Goal: Task Accomplishment & Management: Use online tool/utility

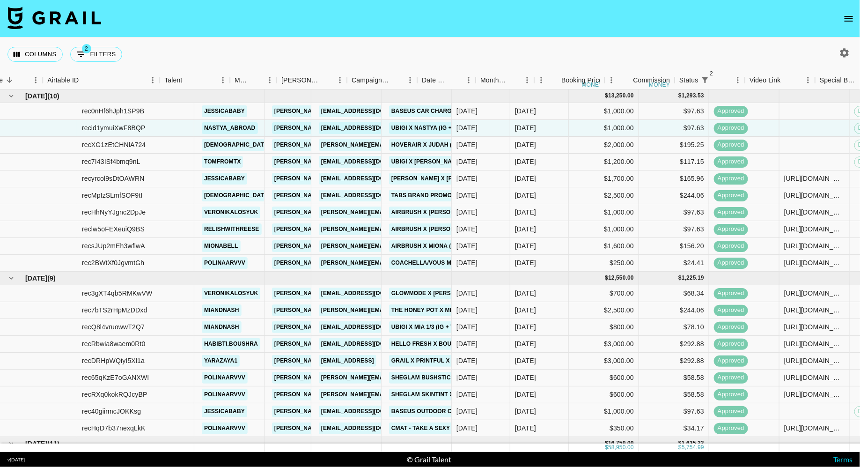
scroll to position [0, 34]
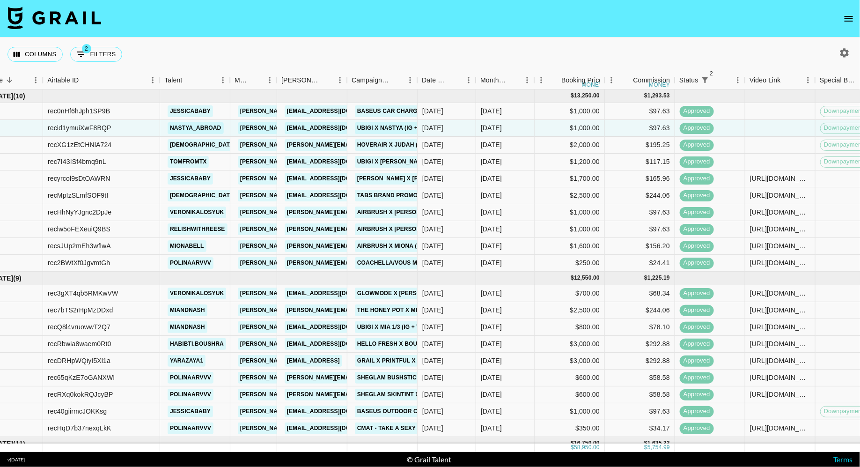
click at [353, 52] on div "Columns 2 Filters + Booking" at bounding box center [430, 54] width 860 height 34
click at [101, 50] on button "2 Filters" at bounding box center [96, 54] width 52 height 15
select select "status"
select select "isNotAnyOf"
select select "status"
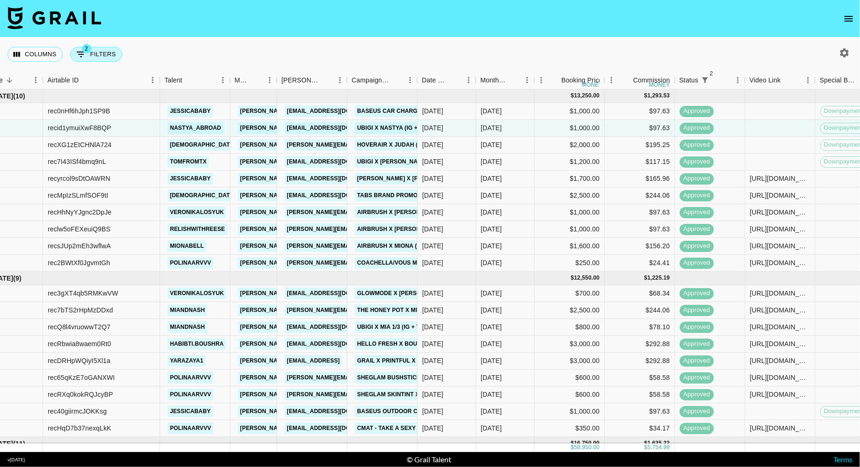
select select "approved"
select select "bookerId"
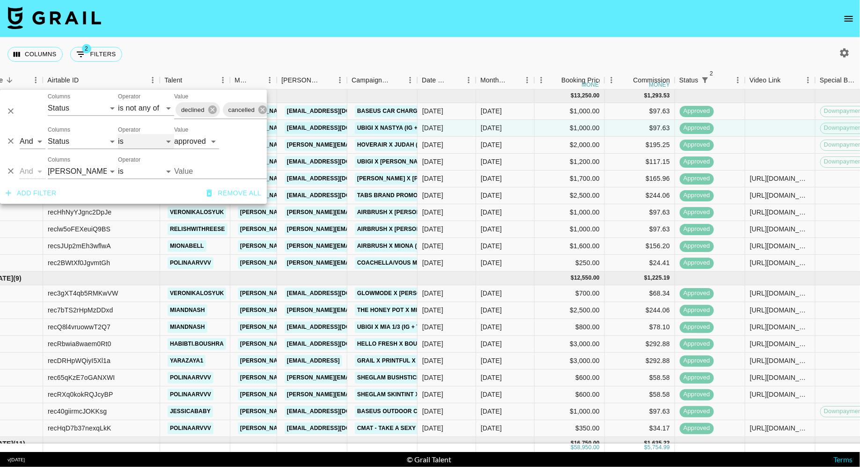
click at [131, 135] on select "is is not is any of is not any of" at bounding box center [146, 141] width 56 height 15
select select "not"
click at [118, 134] on select "is is not is any of is not any of" at bounding box center [146, 141] width 56 height 15
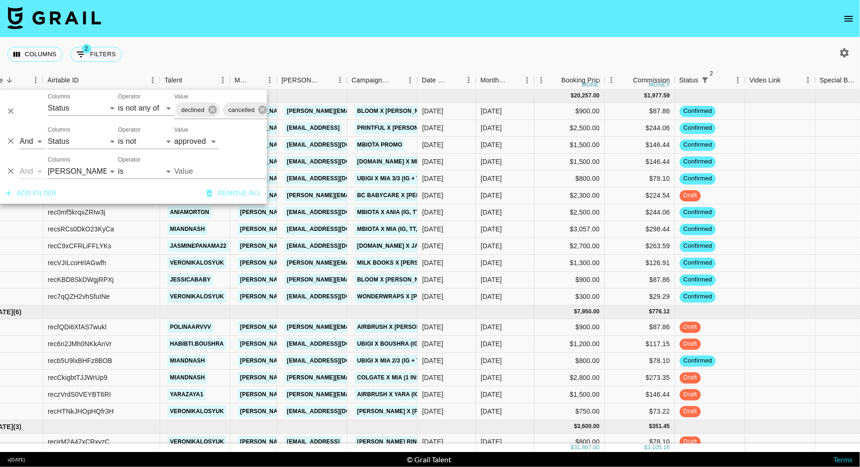
click at [299, 57] on div "Columns 2 Filters + Booking" at bounding box center [430, 54] width 860 height 34
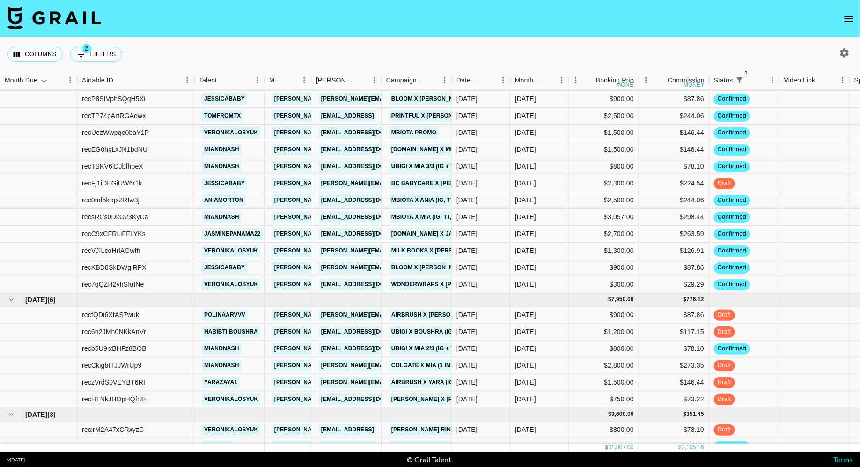
scroll to position [0, 0]
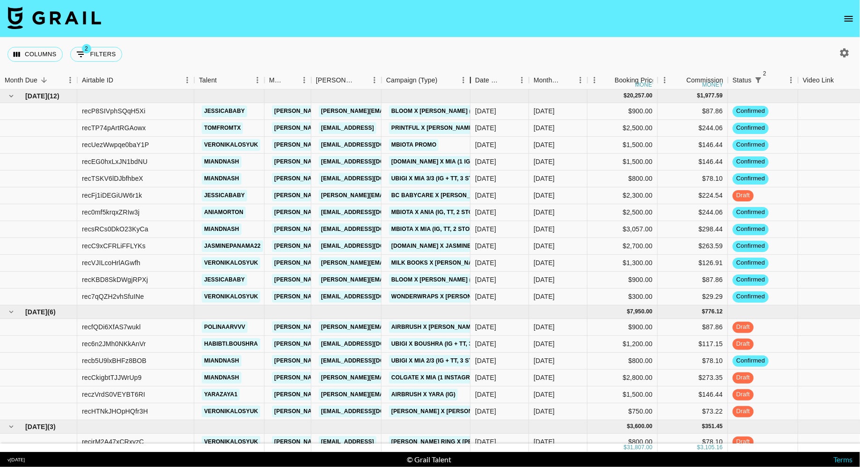
drag, startPoint x: 452, startPoint y: 79, endPoint x: 476, endPoint y: 79, distance: 24.3
click at [476, 79] on div "Campaign (Type)" at bounding box center [470, 80] width 11 height 18
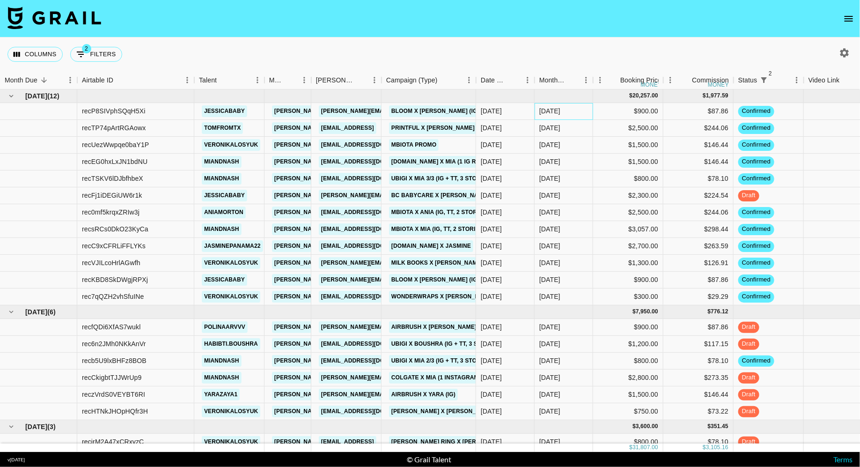
click at [562, 115] on div "[DATE]" at bounding box center [563, 111] width 58 height 17
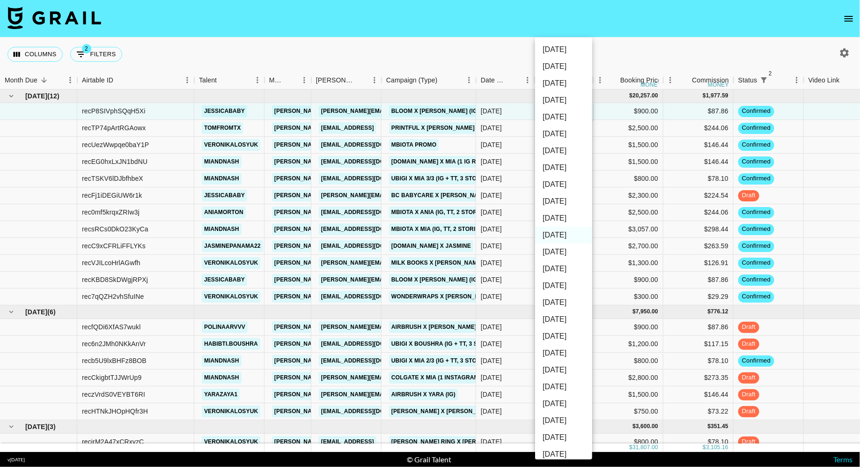
click at [559, 256] on li "[DATE]" at bounding box center [563, 251] width 57 height 17
type input "[DATE]"
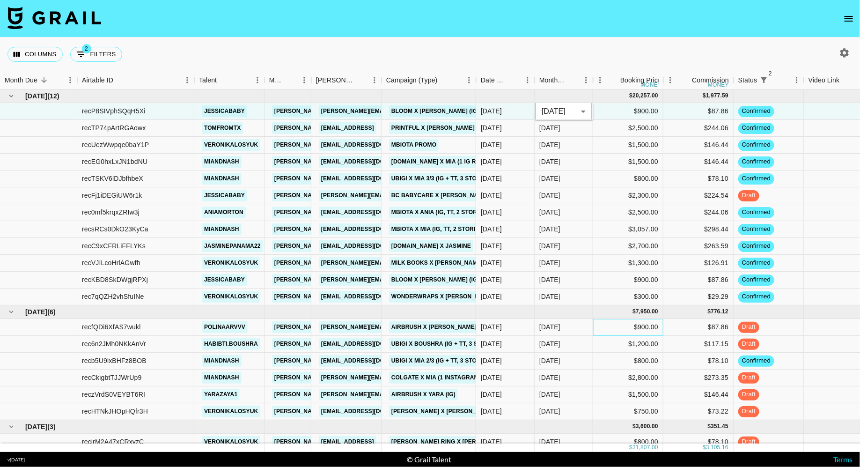
click at [600, 331] on div "$900.00" at bounding box center [628, 327] width 70 height 17
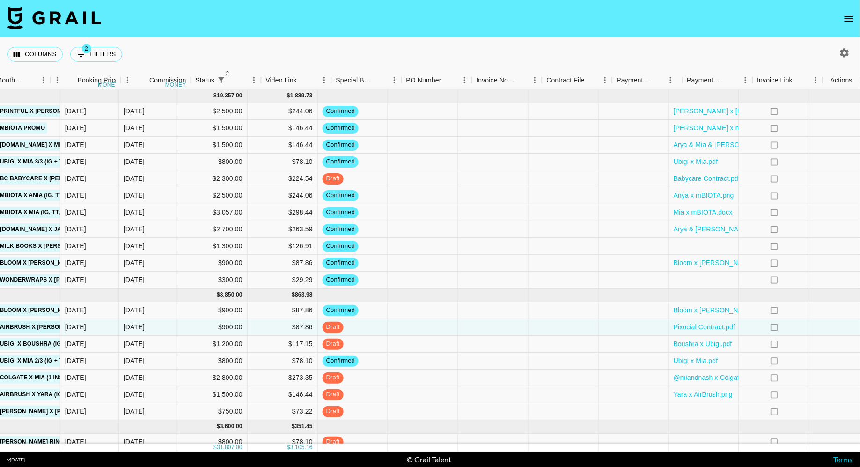
scroll to position [0, 518]
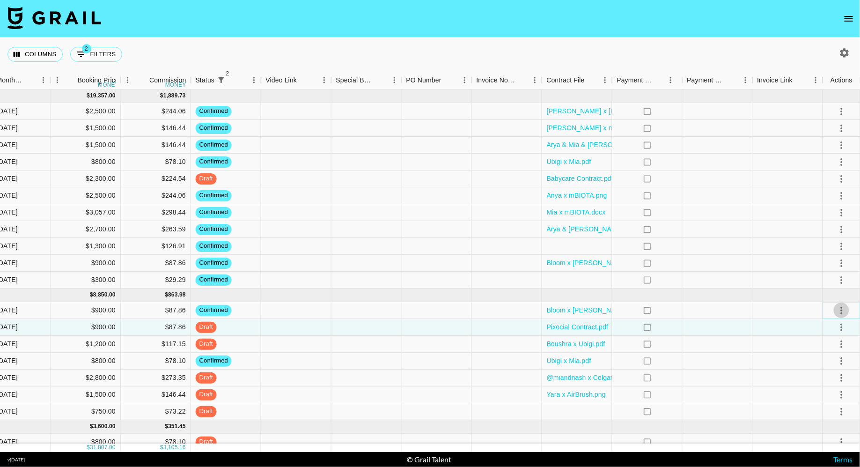
click at [841, 311] on icon "select merge strategy" at bounding box center [841, 310] width 11 height 11
click at [825, 363] on li "Draft Created" at bounding box center [829, 363] width 61 height 17
click at [402, 362] on div at bounding box center [437, 360] width 70 height 17
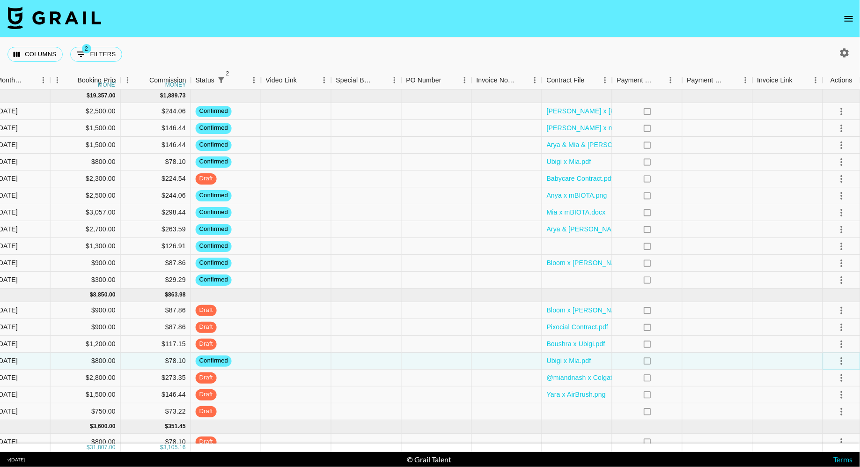
click at [842, 359] on icon "select merge strategy" at bounding box center [841, 360] width 11 height 11
click at [823, 418] on li "Draft Created" at bounding box center [829, 414] width 61 height 17
click at [380, 380] on div at bounding box center [366, 377] width 70 height 17
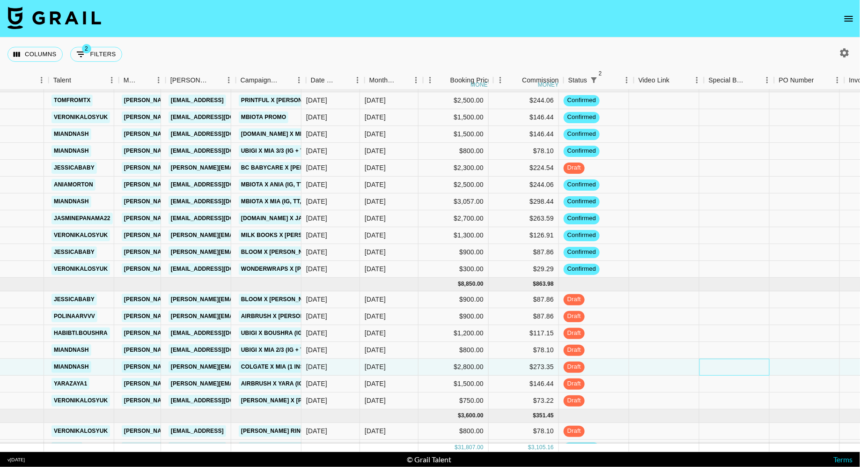
scroll to position [11, 146]
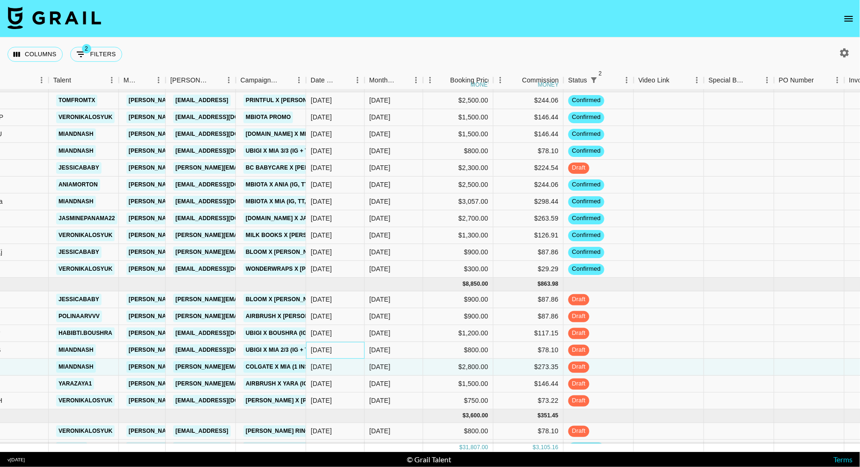
click at [353, 352] on div "[DATE]" at bounding box center [335, 350] width 58 height 17
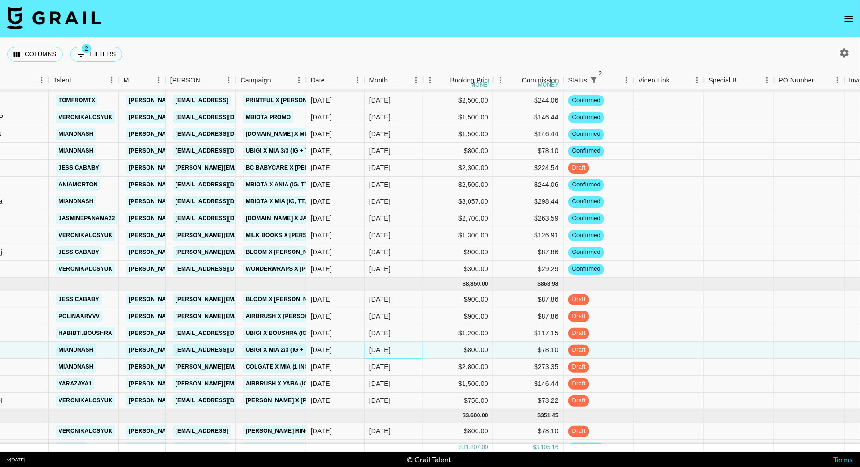
click at [399, 350] on div "[DATE]" at bounding box center [394, 350] width 58 height 17
click at [438, 350] on div "$800.00" at bounding box center [458, 350] width 70 height 17
click at [370, 350] on div "[DATE]" at bounding box center [379, 349] width 21 height 9
click at [347, 348] on div "[DATE]" at bounding box center [335, 350] width 58 height 17
click at [399, 352] on div "[DATE]" at bounding box center [394, 350] width 58 height 17
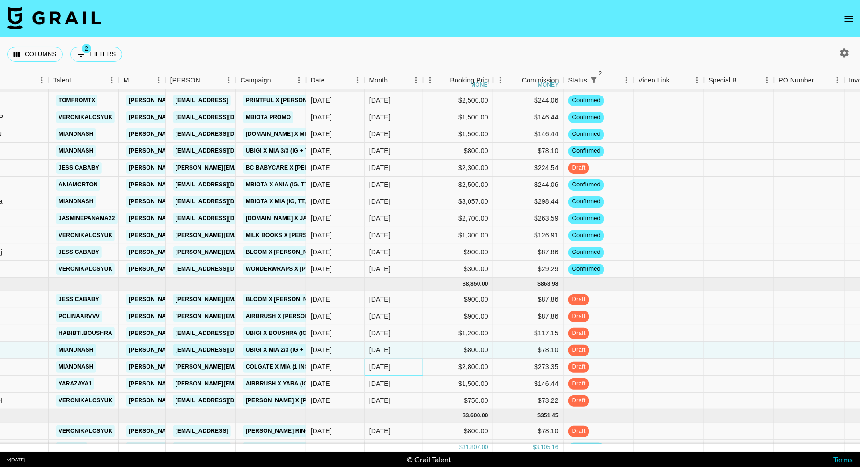
click at [393, 364] on div "[DATE]" at bounding box center [394, 366] width 58 height 17
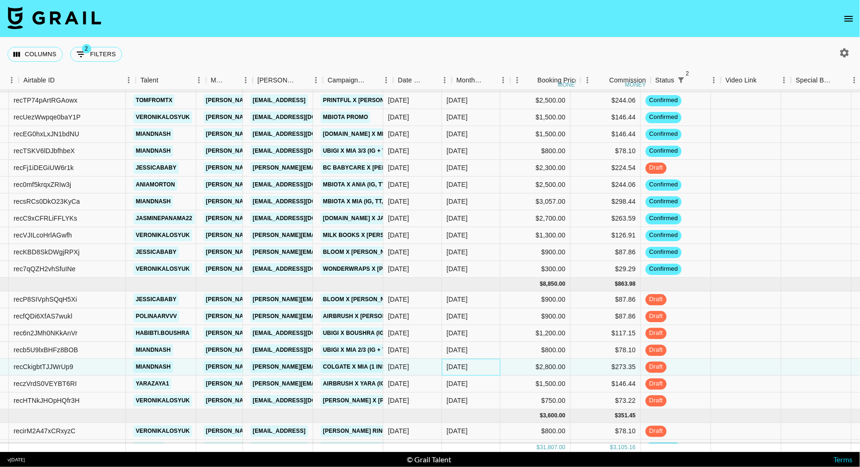
scroll to position [11, 58]
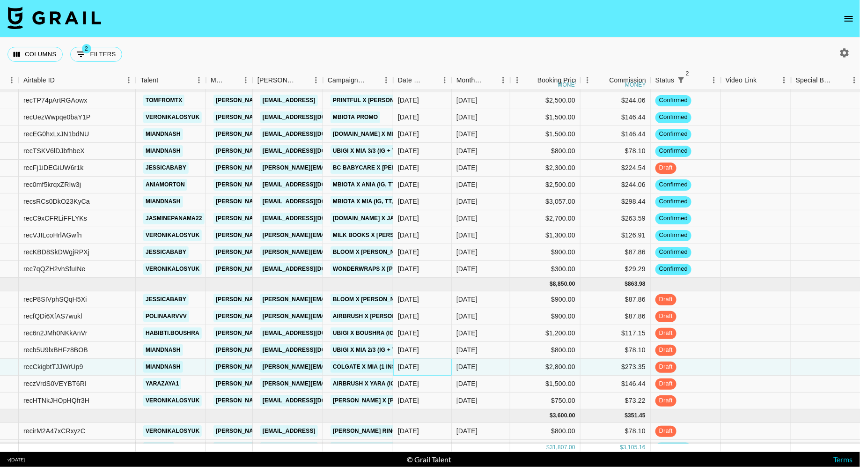
click at [412, 366] on div "[DATE]" at bounding box center [408, 366] width 21 height 9
click at [421, 377] on div "[DATE]" at bounding box center [422, 383] width 58 height 17
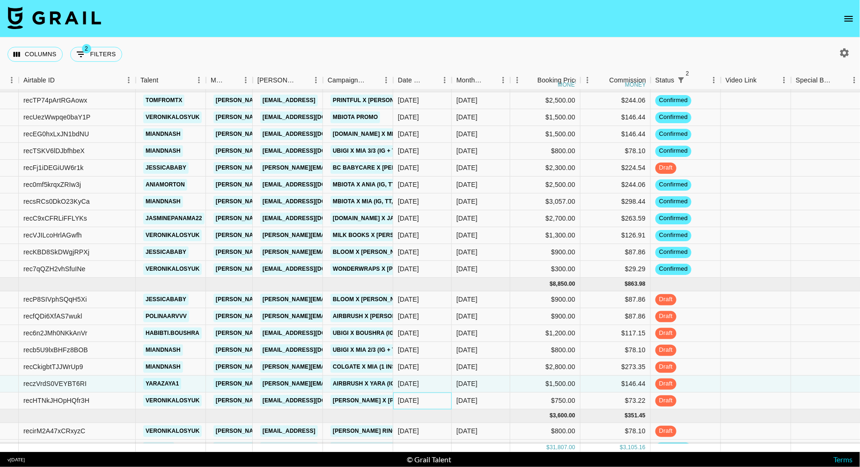
click at [419, 399] on div "[DATE]" at bounding box center [408, 399] width 21 height 9
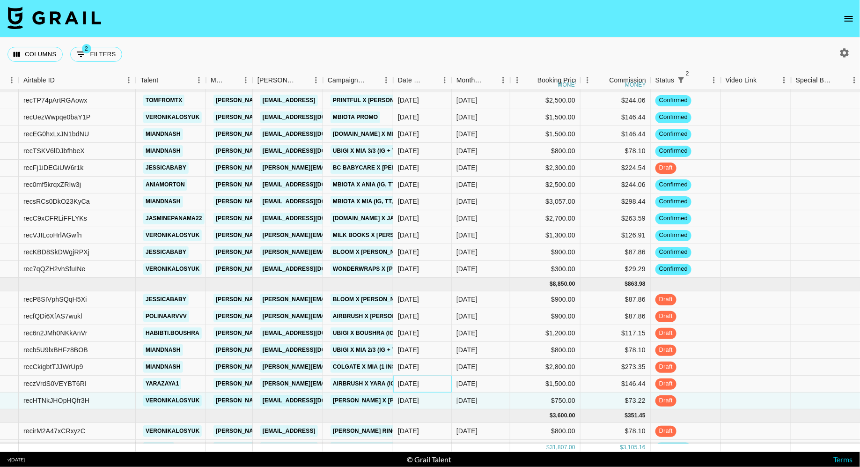
click at [419, 385] on div "[DATE]" at bounding box center [408, 383] width 21 height 9
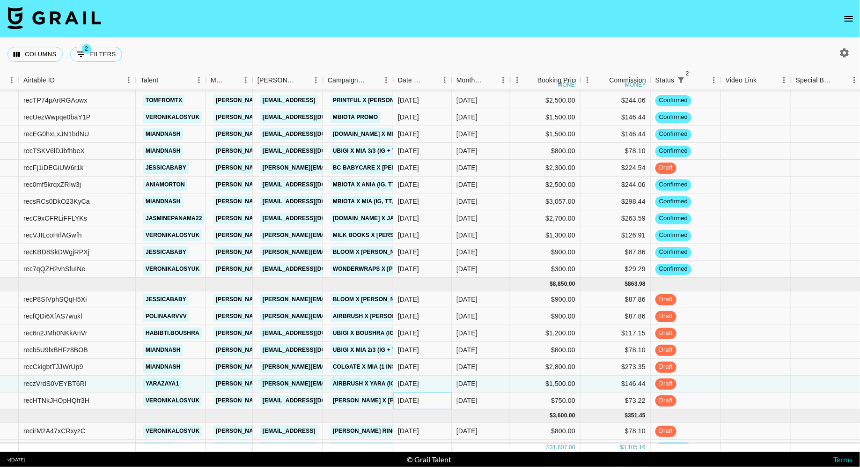
click at [419, 396] on div "[DATE]" at bounding box center [408, 399] width 21 height 9
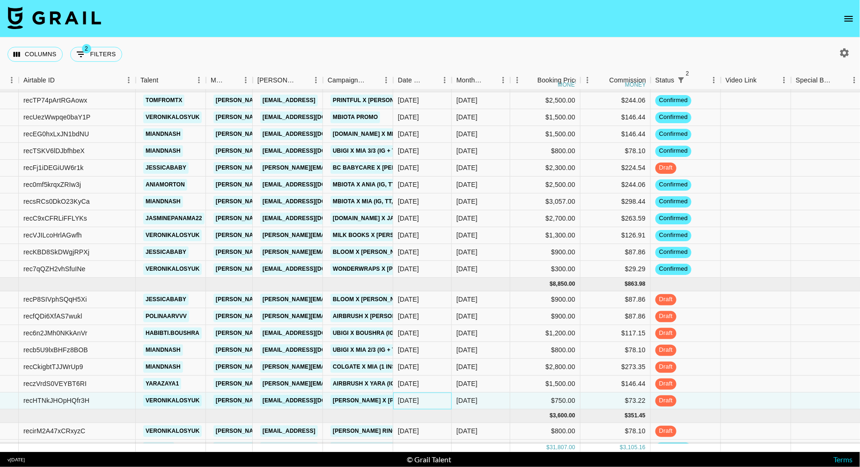
scroll to position [40, 58]
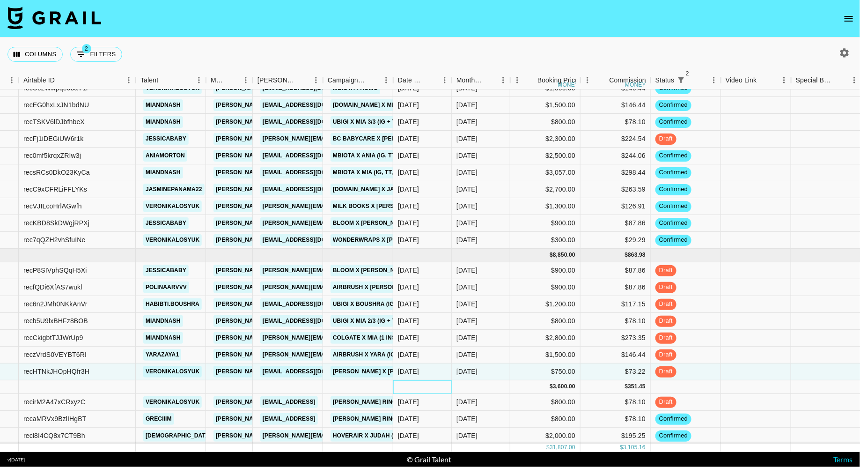
click at [430, 383] on div at bounding box center [422, 387] width 58 height 14
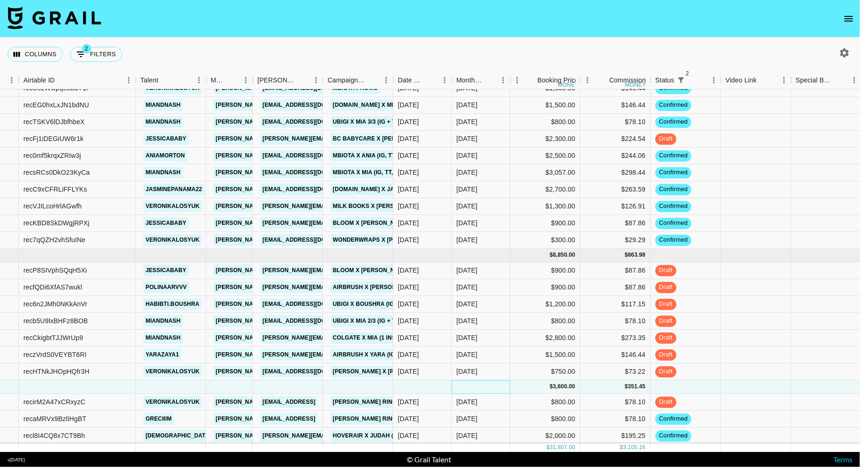
click at [454, 385] on div at bounding box center [481, 387] width 58 height 14
click at [439, 387] on div at bounding box center [422, 387] width 58 height 14
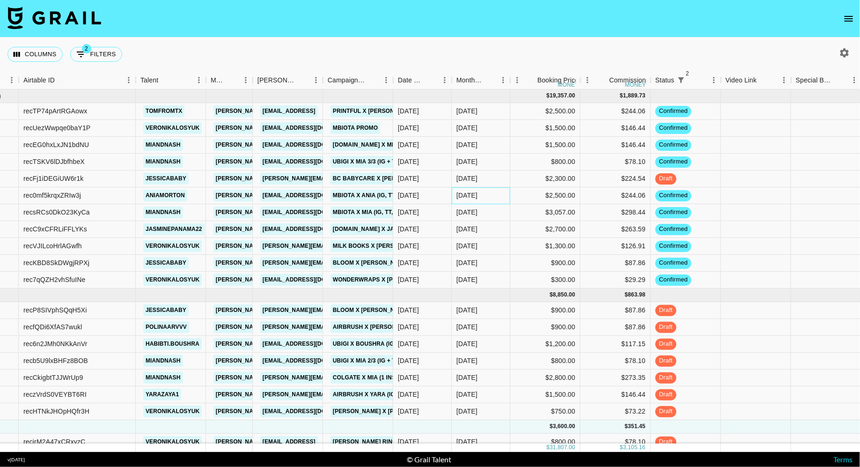
click at [487, 199] on div "[DATE]" at bounding box center [481, 195] width 58 height 17
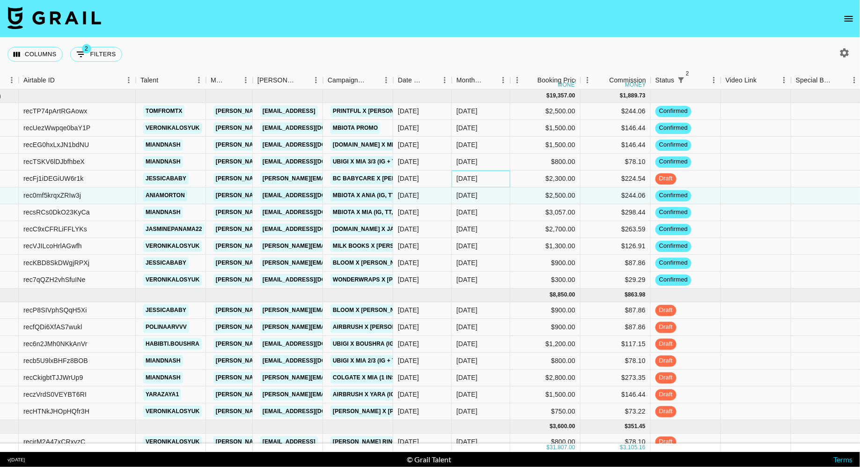
click at [503, 178] on div "[DATE]" at bounding box center [481, 178] width 58 height 17
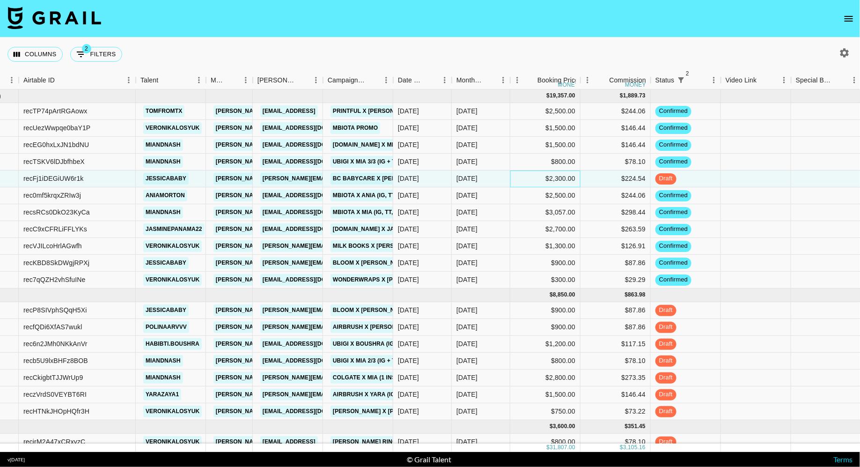
click at [567, 180] on div "$2,300.00" at bounding box center [545, 178] width 70 height 17
click at [606, 177] on div "$224.54" at bounding box center [615, 178] width 70 height 17
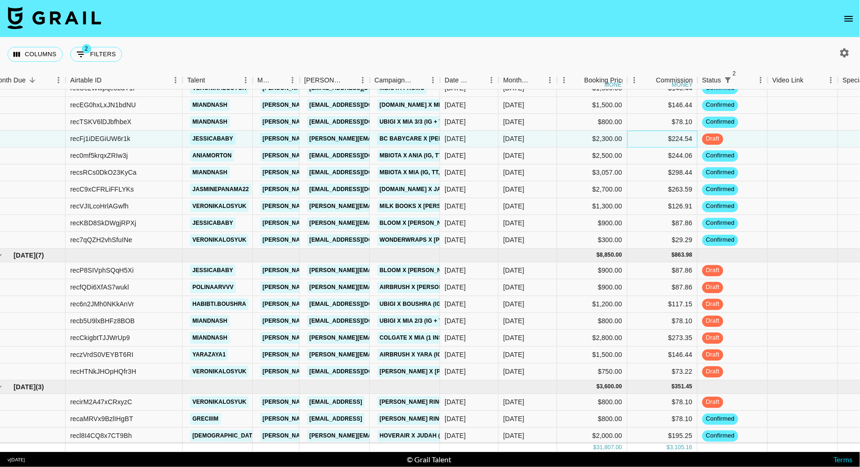
scroll to position [40, 0]
